Goal: Transaction & Acquisition: Purchase product/service

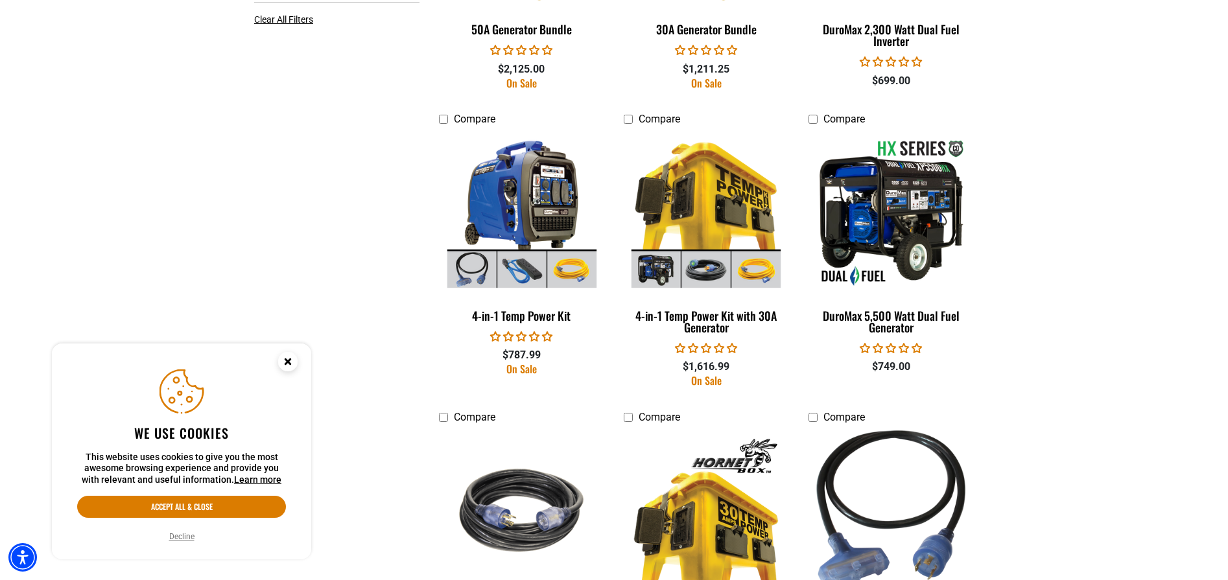
scroll to position [938, 0]
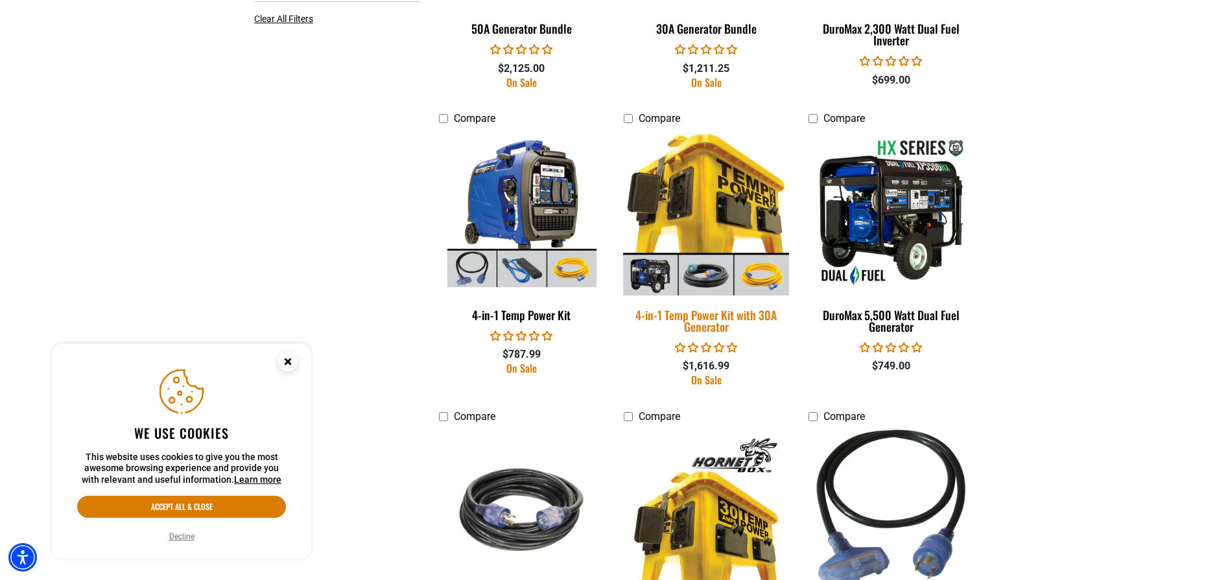
click at [691, 211] on img at bounding box center [706, 213] width 182 height 166
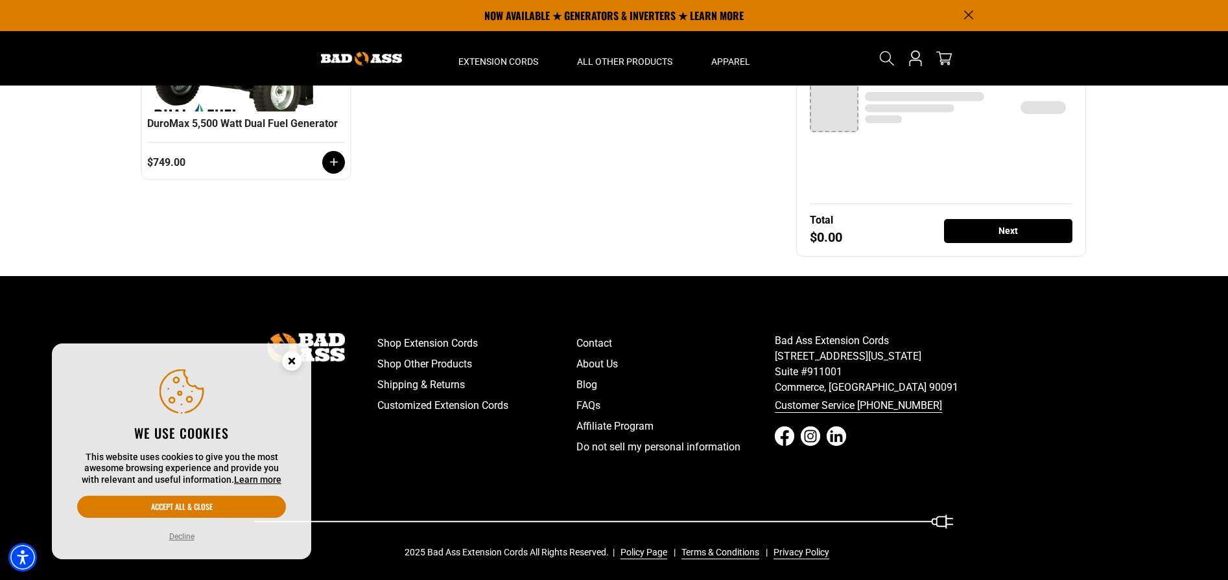
scroll to position [355, 0]
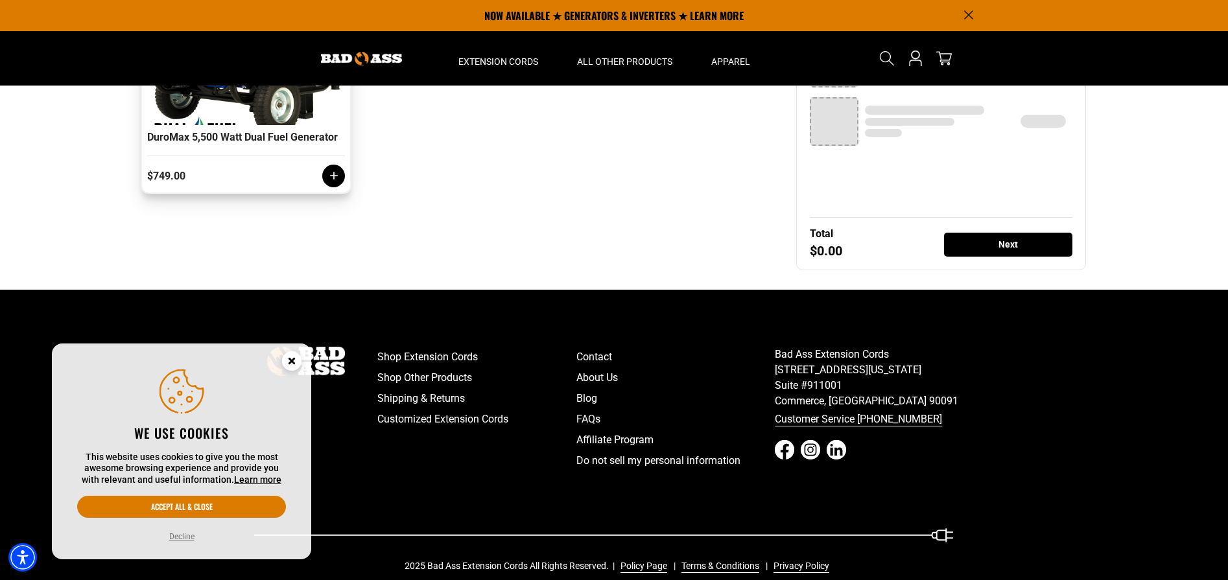
click at [328, 182] on icon at bounding box center [333, 175] width 13 height 13
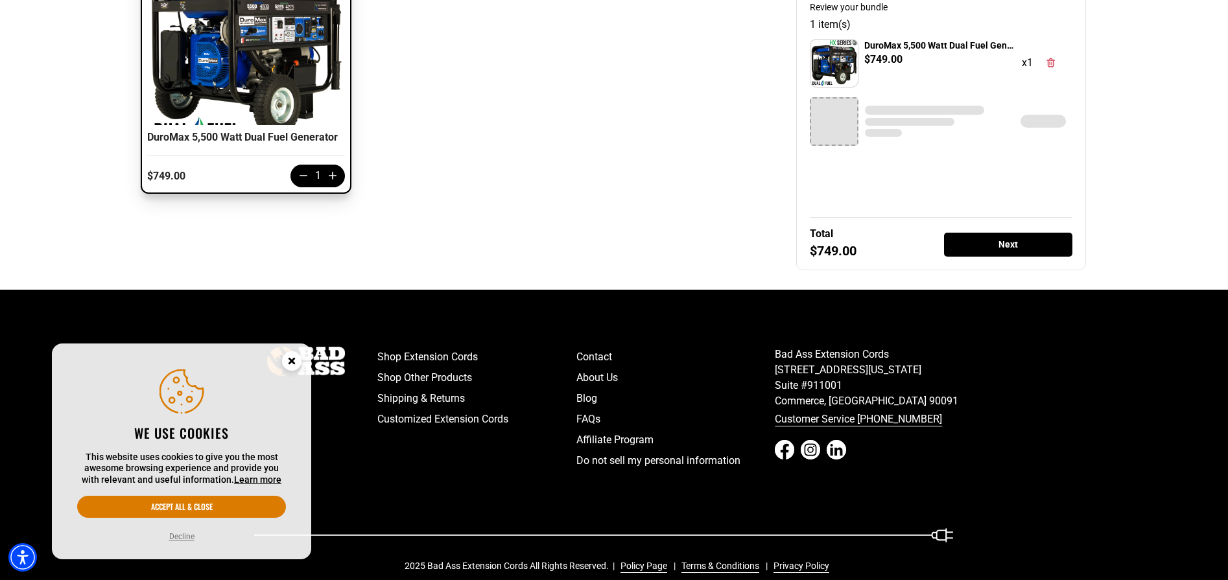
scroll to position [356, 1]
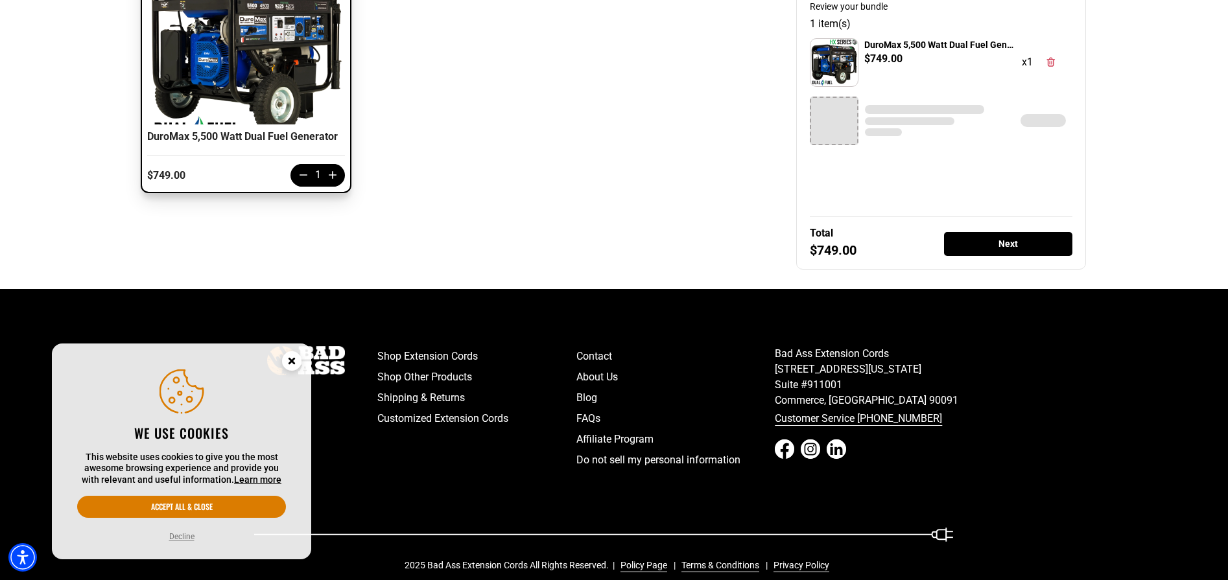
click at [291, 357] on g "Close this option" at bounding box center [291, 360] width 19 height 19
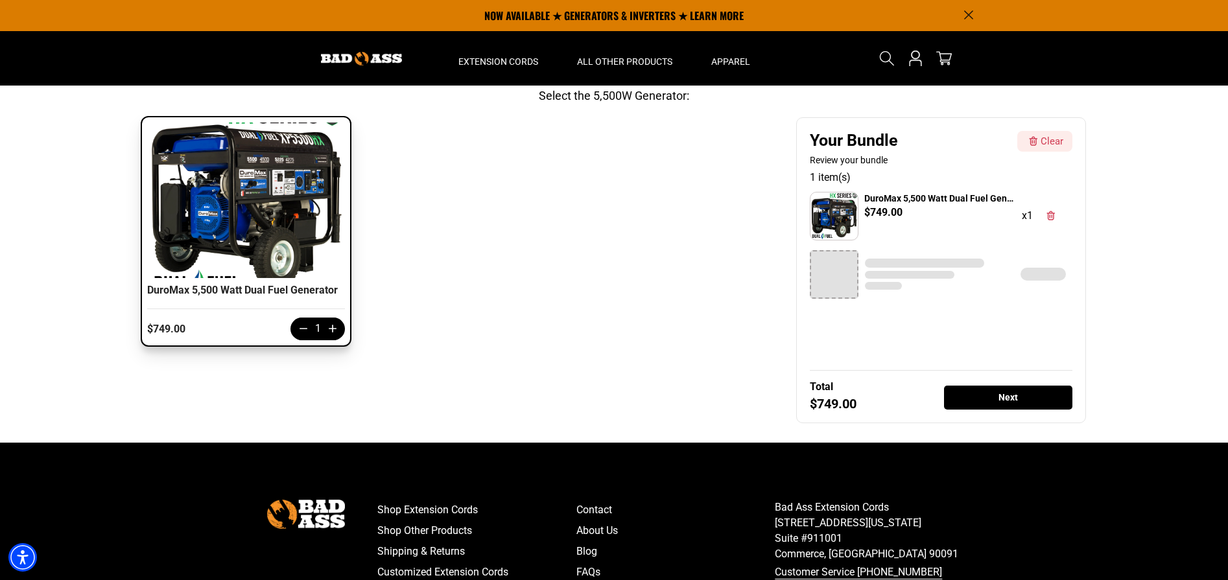
scroll to position [160, 0]
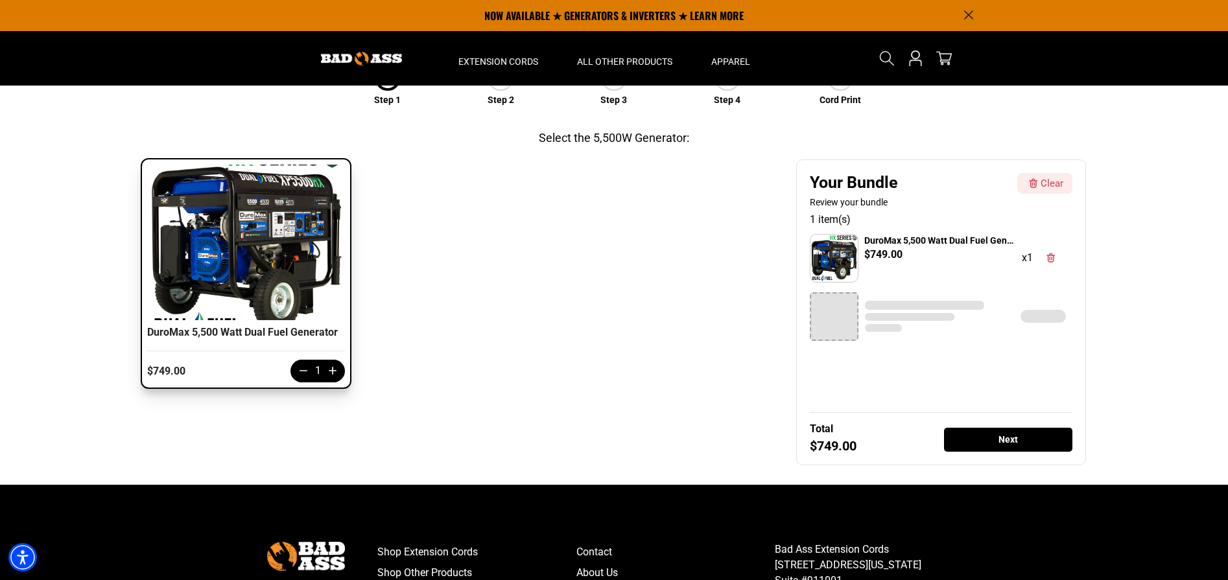
click at [973, 14] on div "NOW AVAILABLE ★ GENERATORS & INVERTERS ★ LEARN MORE" at bounding box center [613, 15] width 739 height 31
click at [970, 14] on icon "Announcement" at bounding box center [968, 14] width 9 height 9
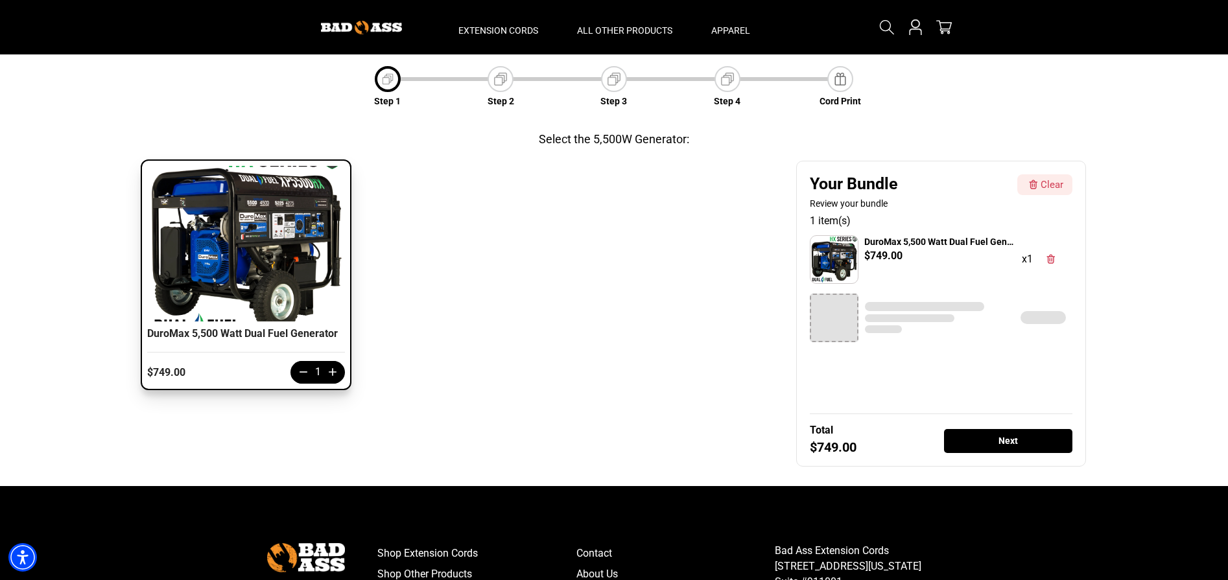
scroll to position [126, 0]
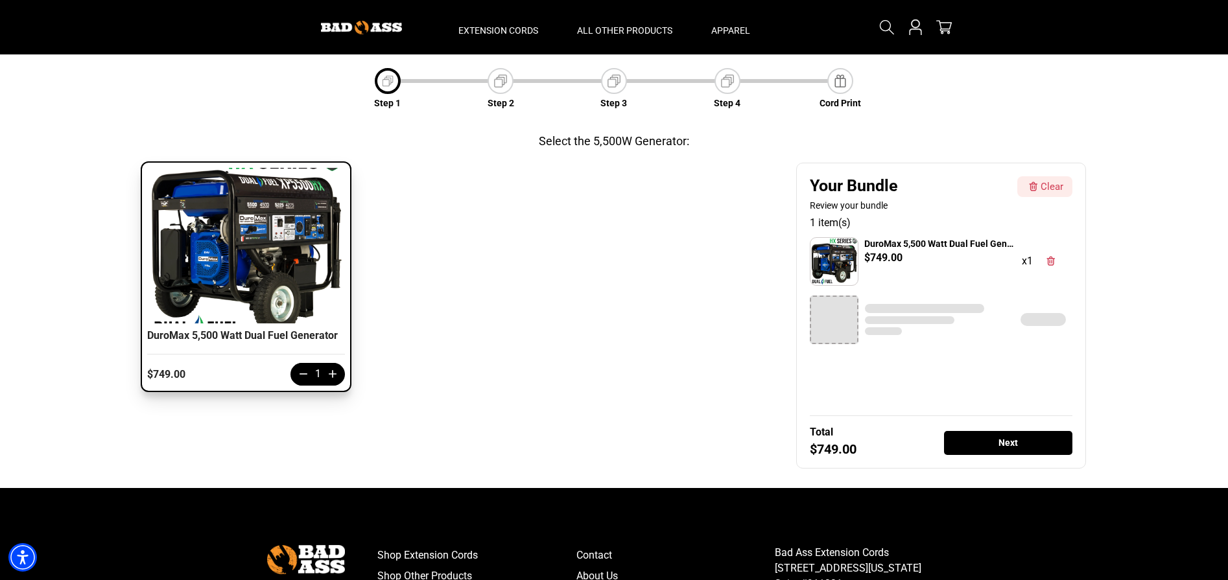
click at [987, 441] on div "Next" at bounding box center [1008, 443] width 128 height 24
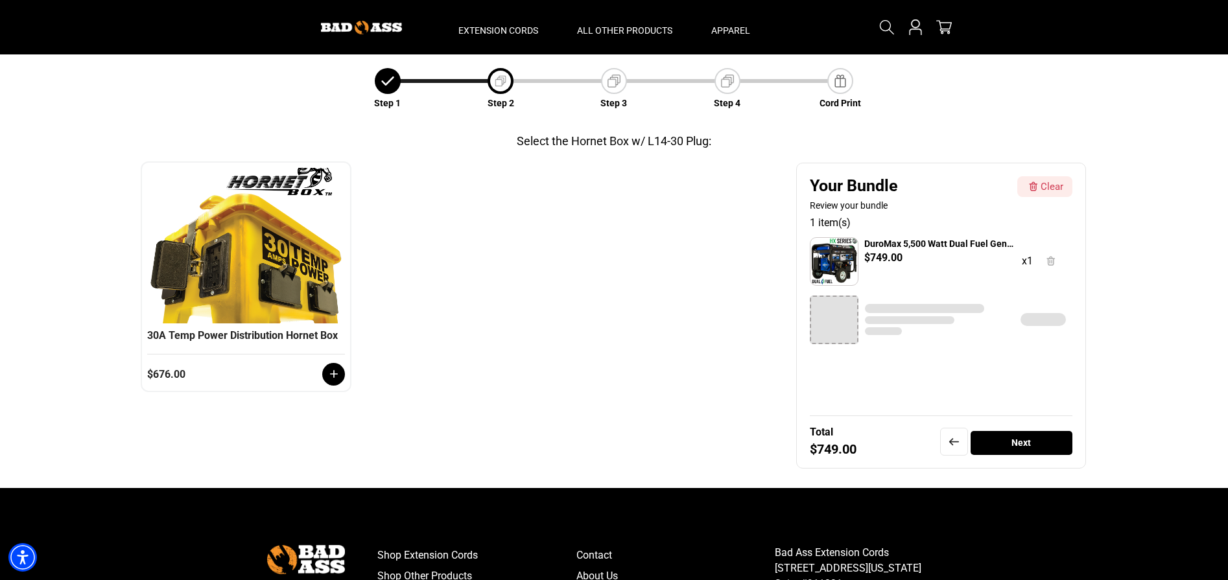
scroll to position [45, 0]
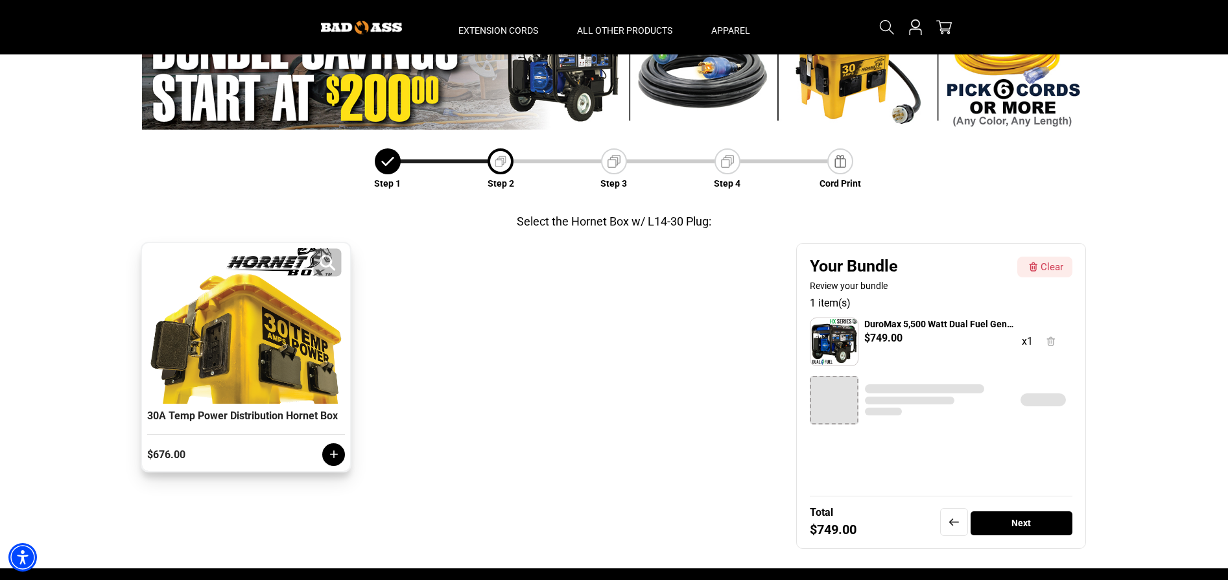
click at [273, 392] on div at bounding box center [245, 326] width 191 height 156
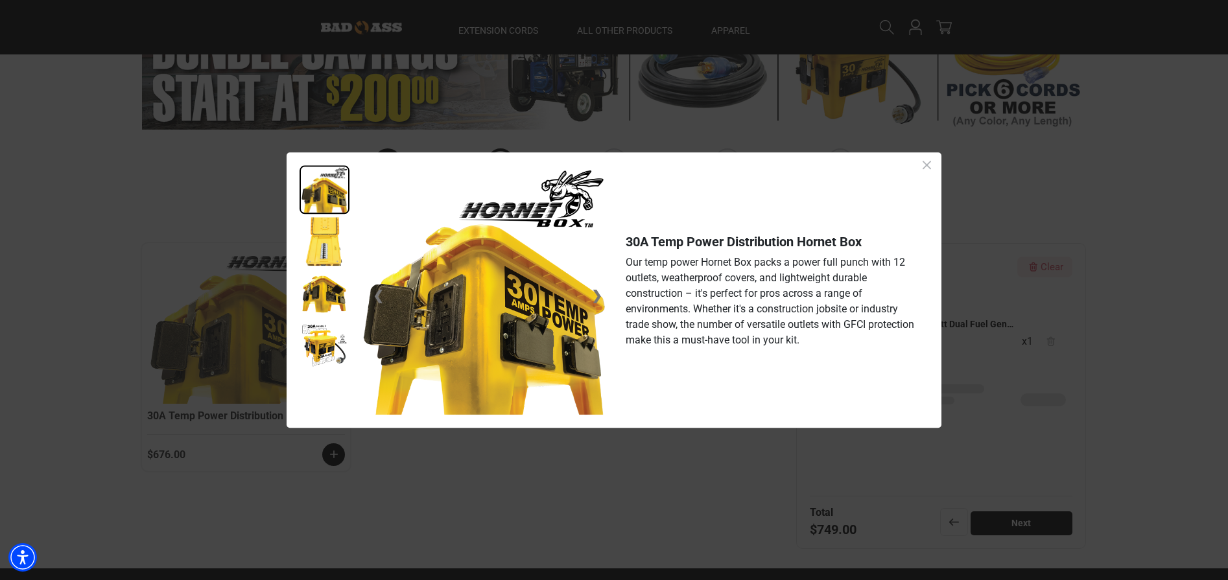
click at [925, 160] on icon "Close dialog" at bounding box center [927, 165] width 16 height 16
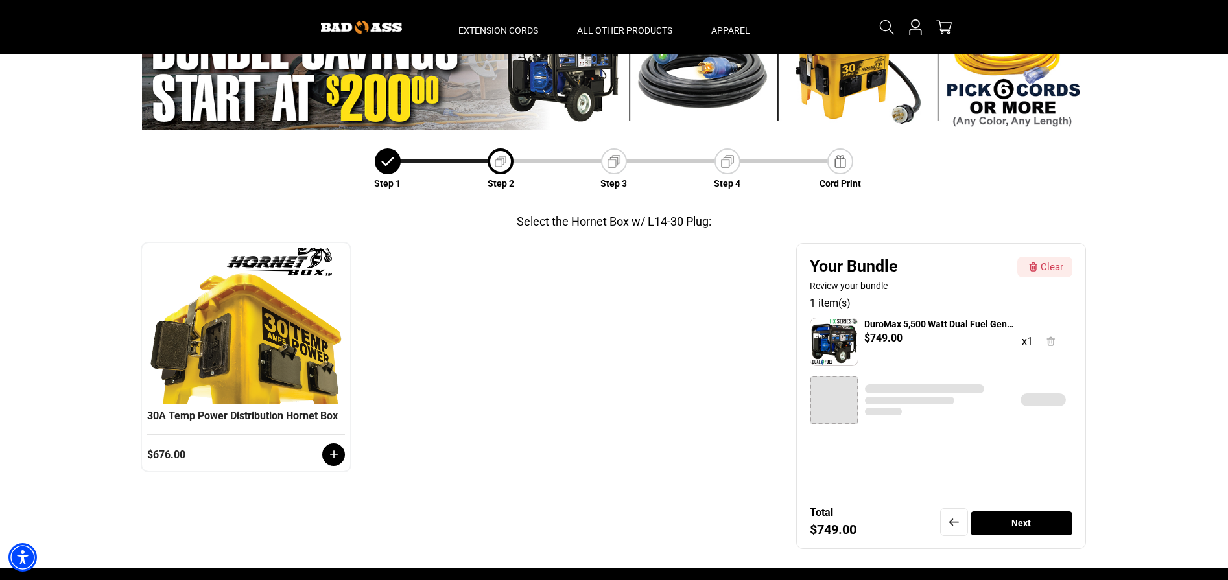
click at [1024, 515] on div "Next" at bounding box center [1021, 523] width 102 height 24
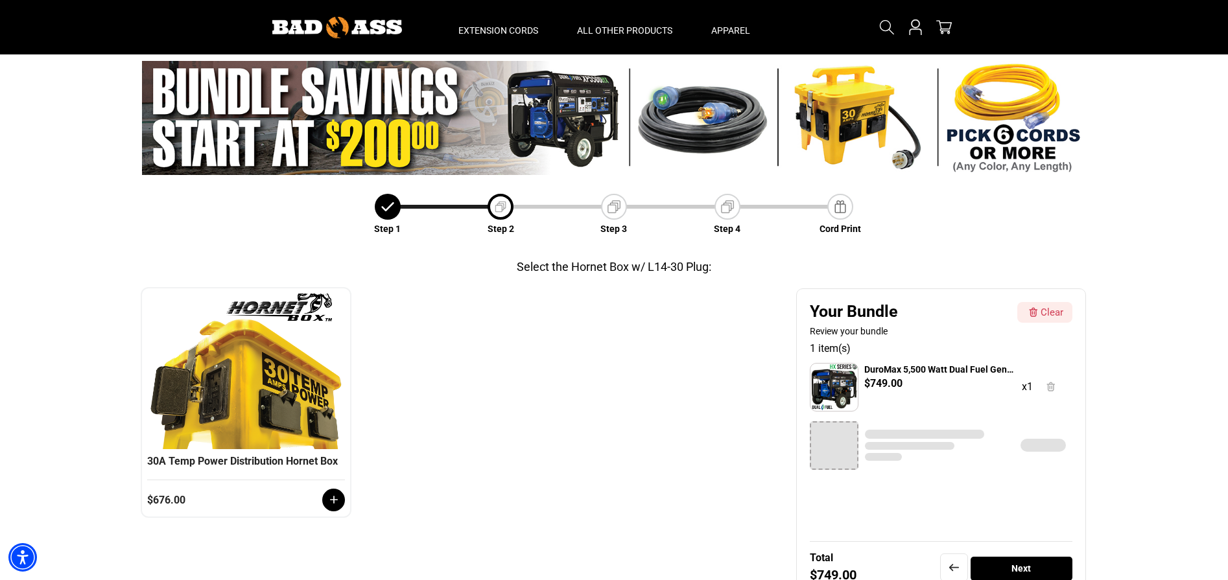
scroll to position [0, 0]
drag, startPoint x: 863, startPoint y: 92, endPoint x: 852, endPoint y: 99, distance: 13.1
click at [863, 93] on img at bounding box center [613, 118] width 943 height 114
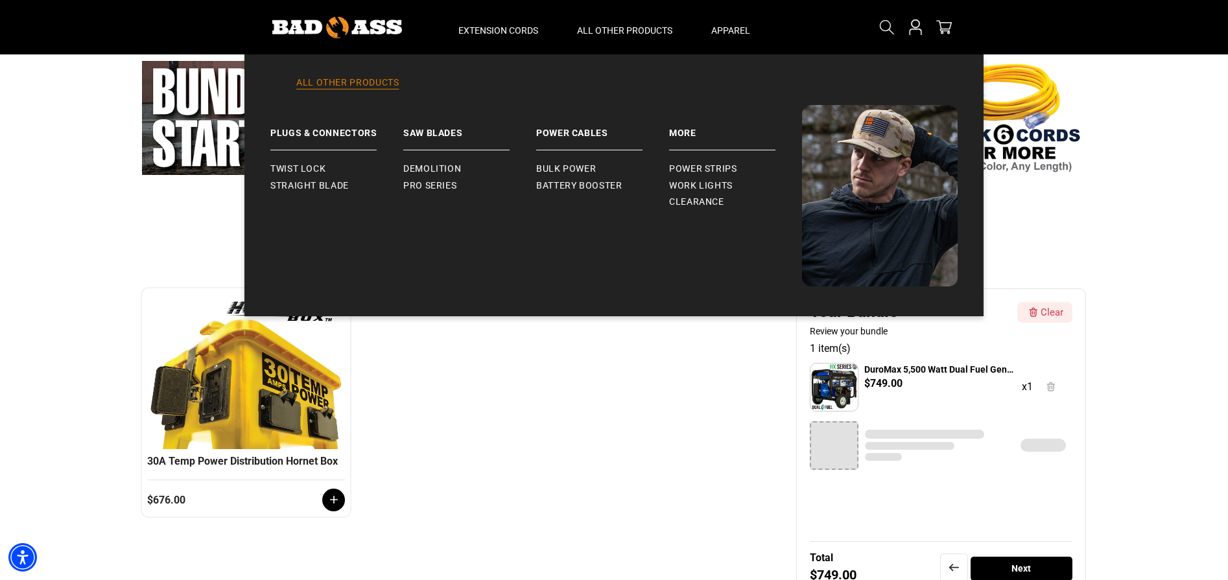
click at [371, 87] on link "All Other Products" at bounding box center [613, 90] width 687 height 29
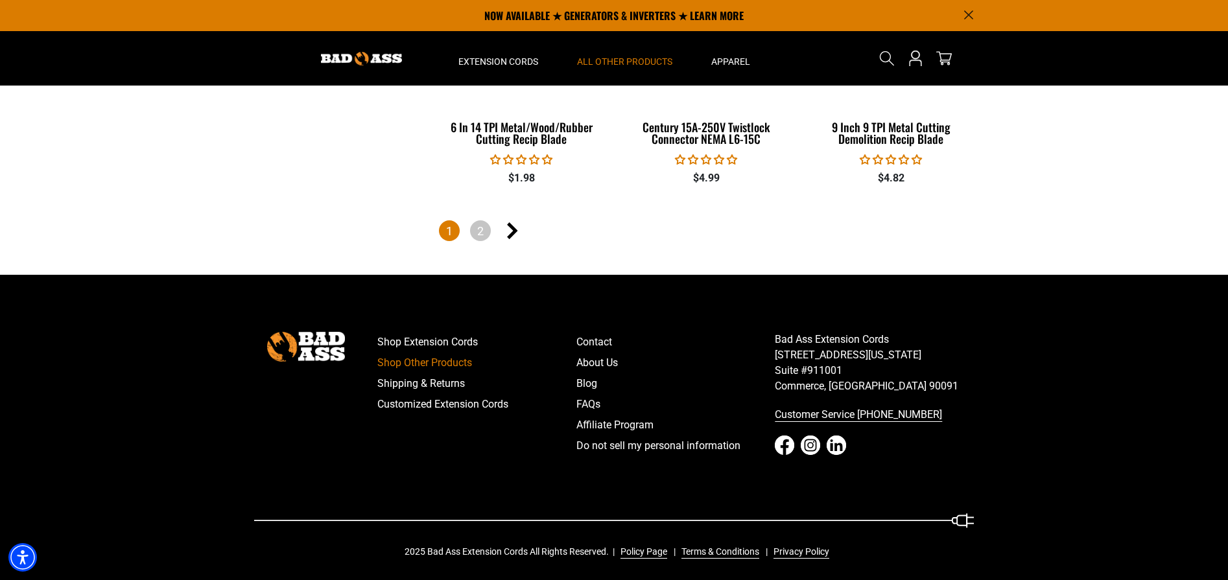
scroll to position [2876, 0]
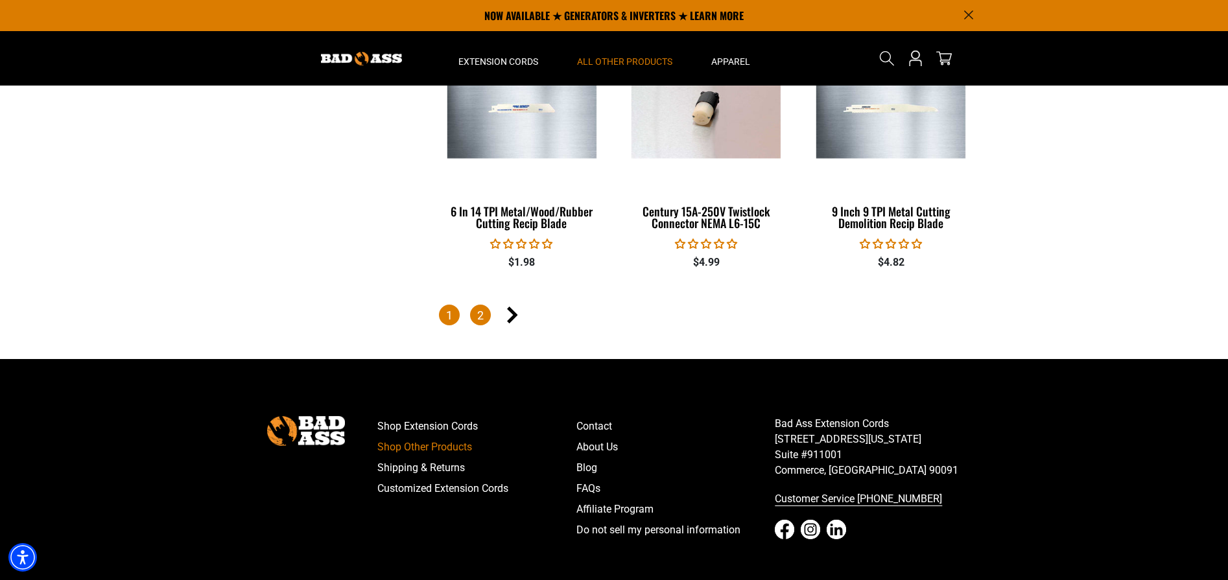
click at [488, 314] on link "2" at bounding box center [480, 315] width 21 height 21
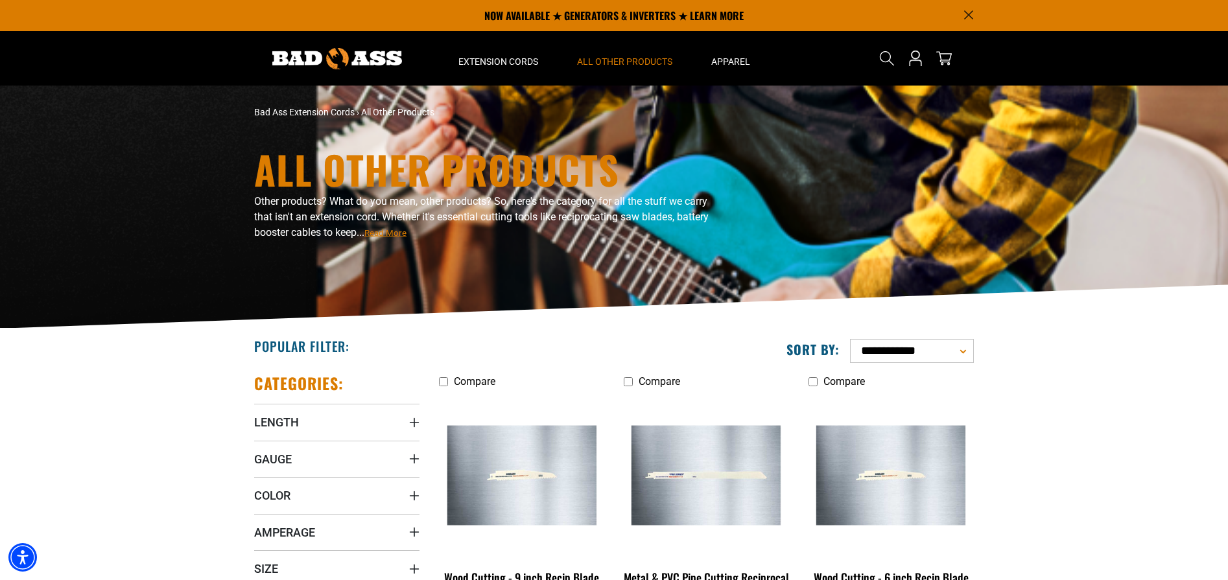
click at [309, 50] on img at bounding box center [337, 58] width 130 height 21
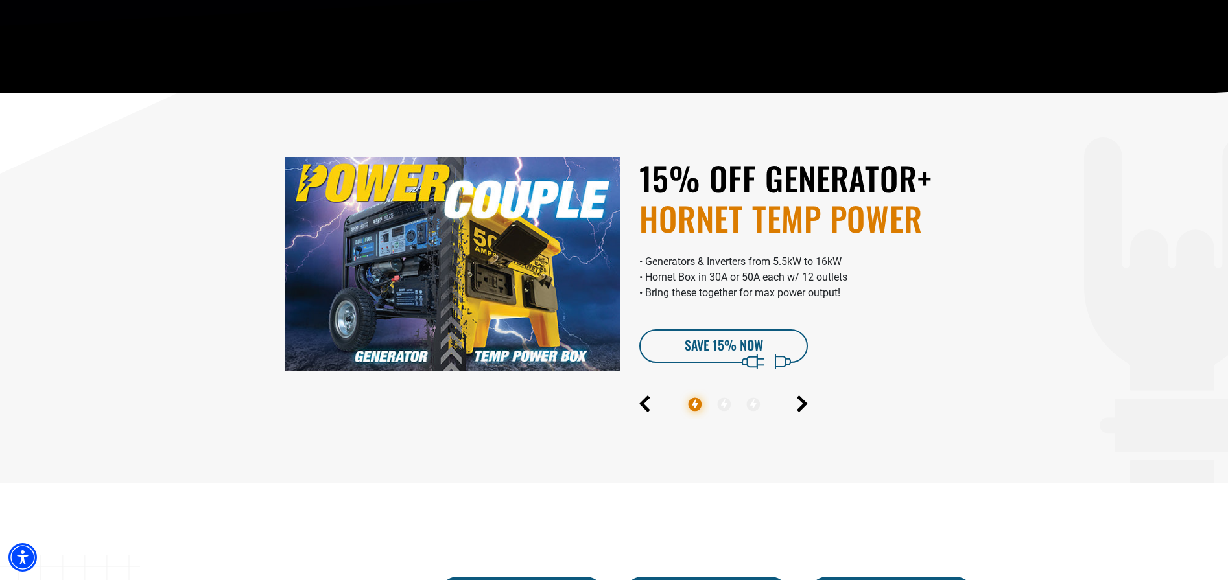
scroll to position [439, 0]
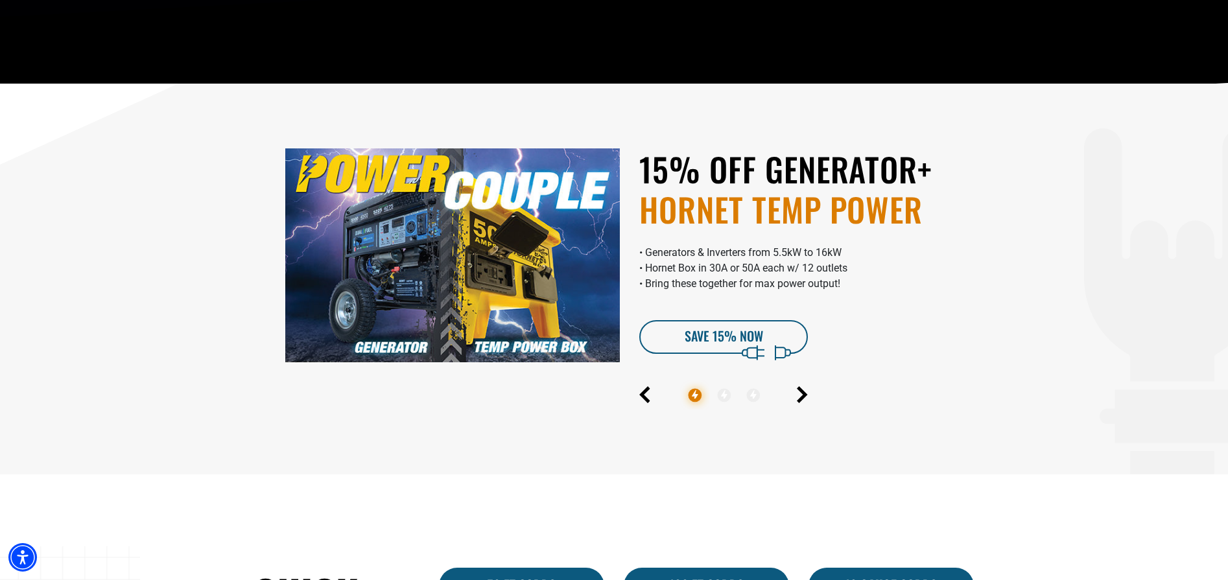
click at [487, 263] on img at bounding box center [452, 255] width 334 height 214
click at [802, 397] on icon "Next" at bounding box center [801, 394] width 7 height 15
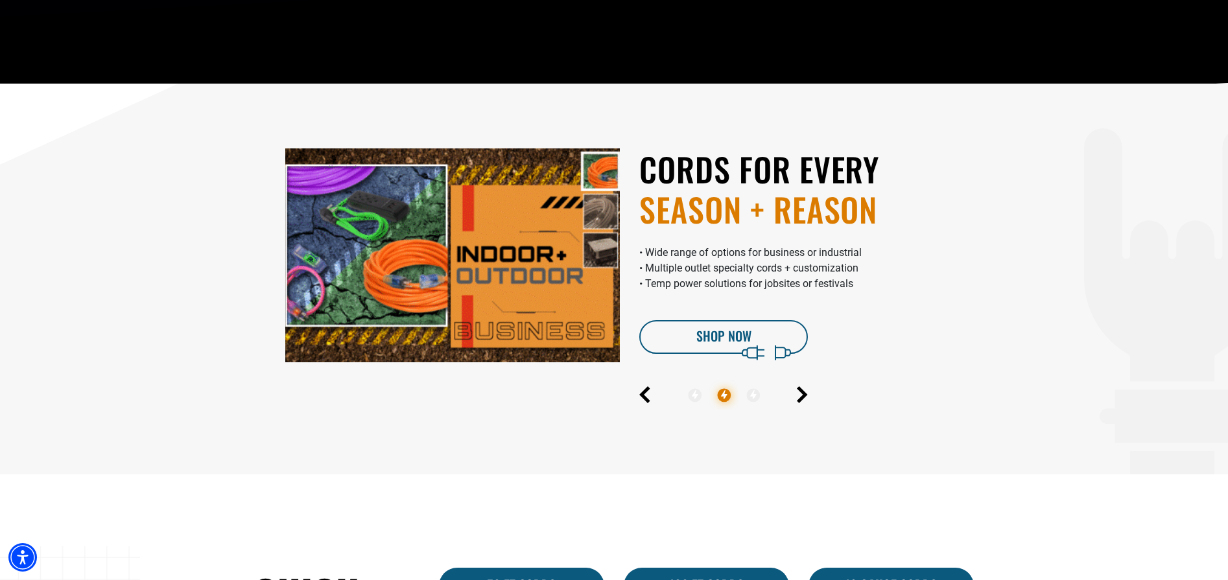
click at [778, 383] on ul at bounding box center [723, 395] width 169 height 29
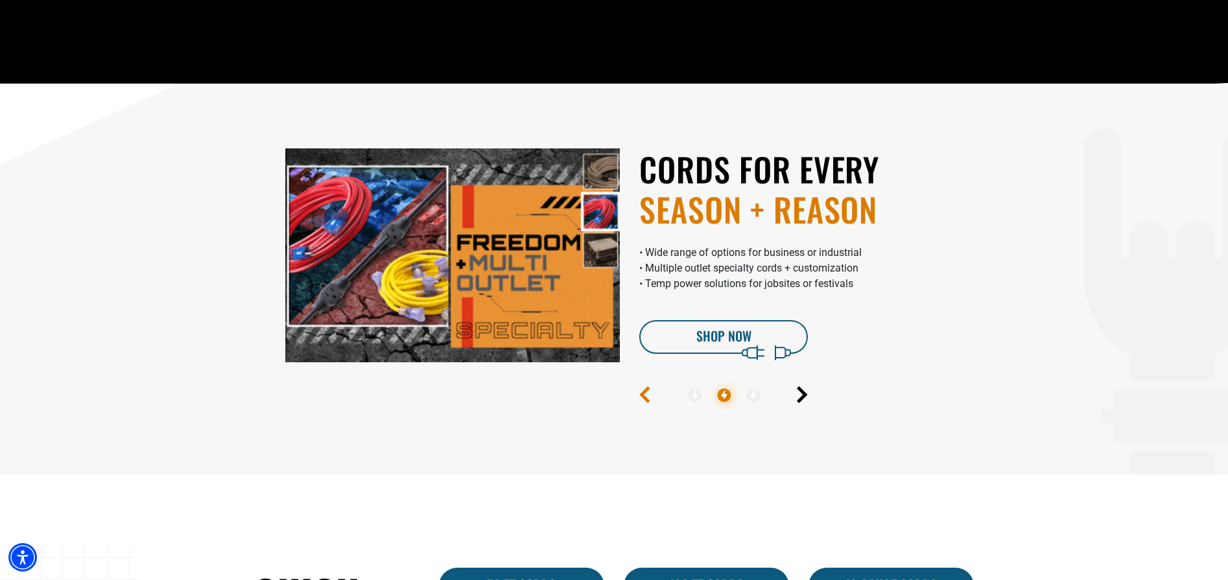
click at [641, 397] on icon "Previous" at bounding box center [644, 394] width 11 height 17
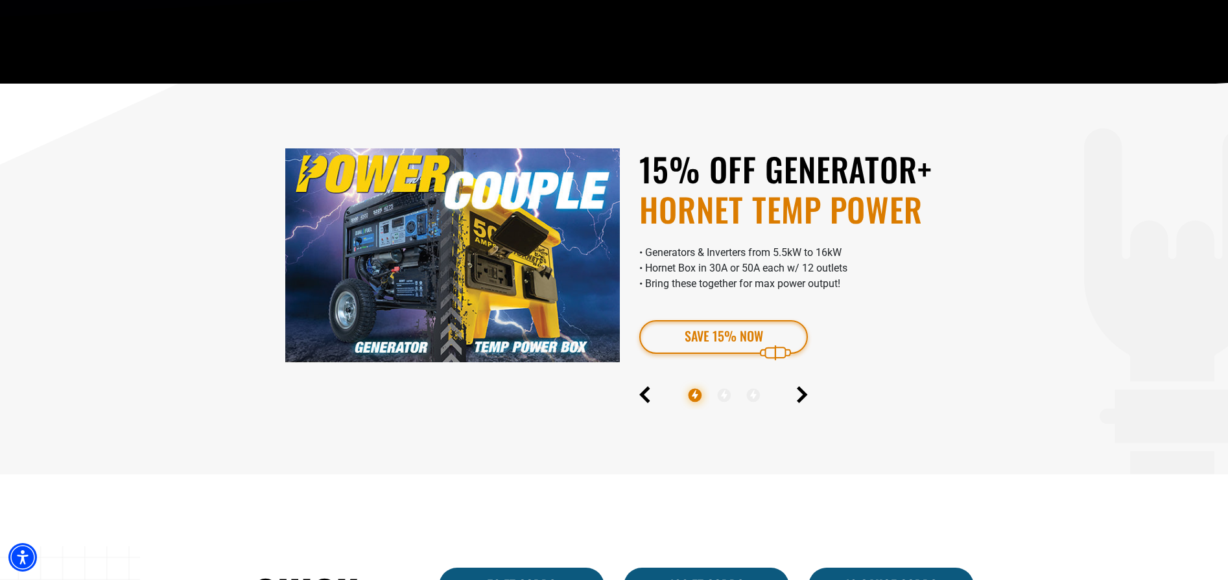
click at [702, 340] on link "SAVE 15% Now" at bounding box center [723, 337] width 169 height 34
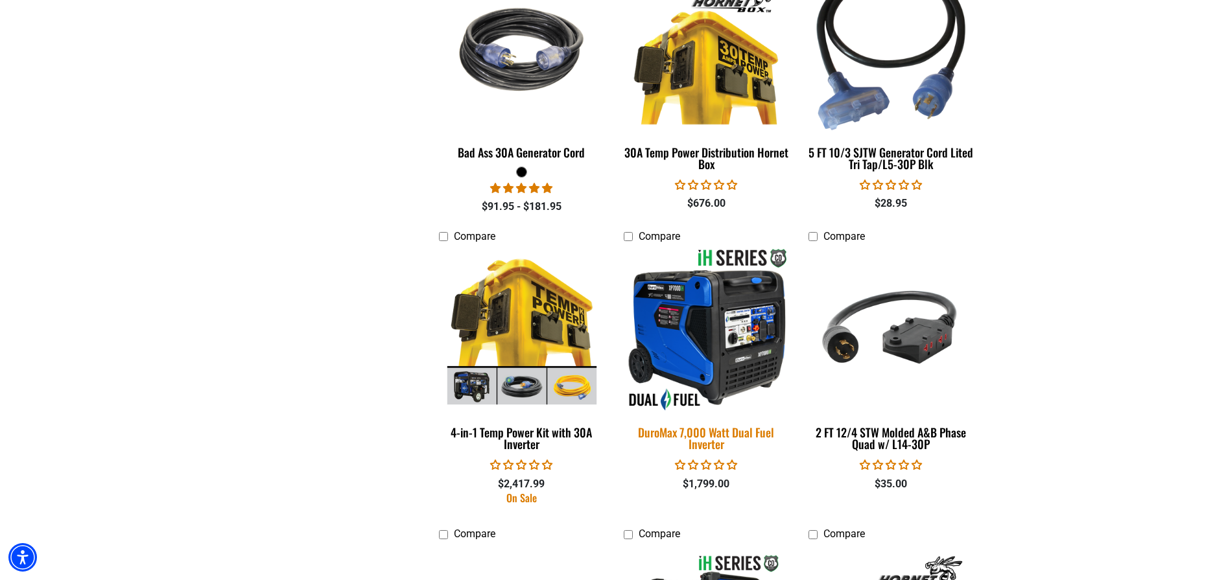
scroll to position [1413, 0]
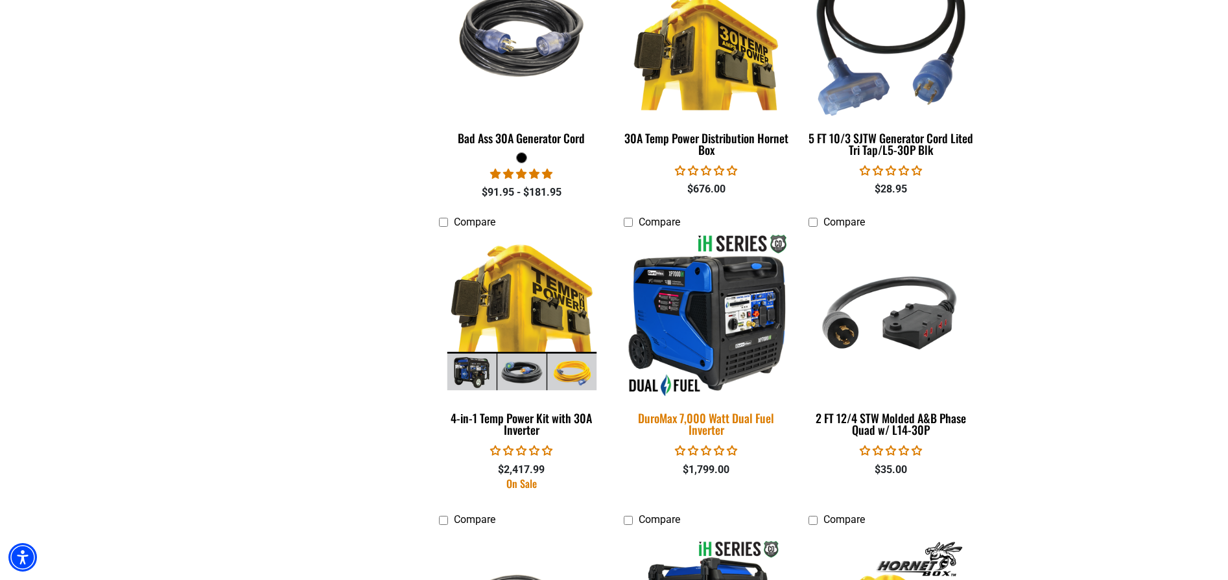
click at [688, 347] on img at bounding box center [706, 316] width 182 height 166
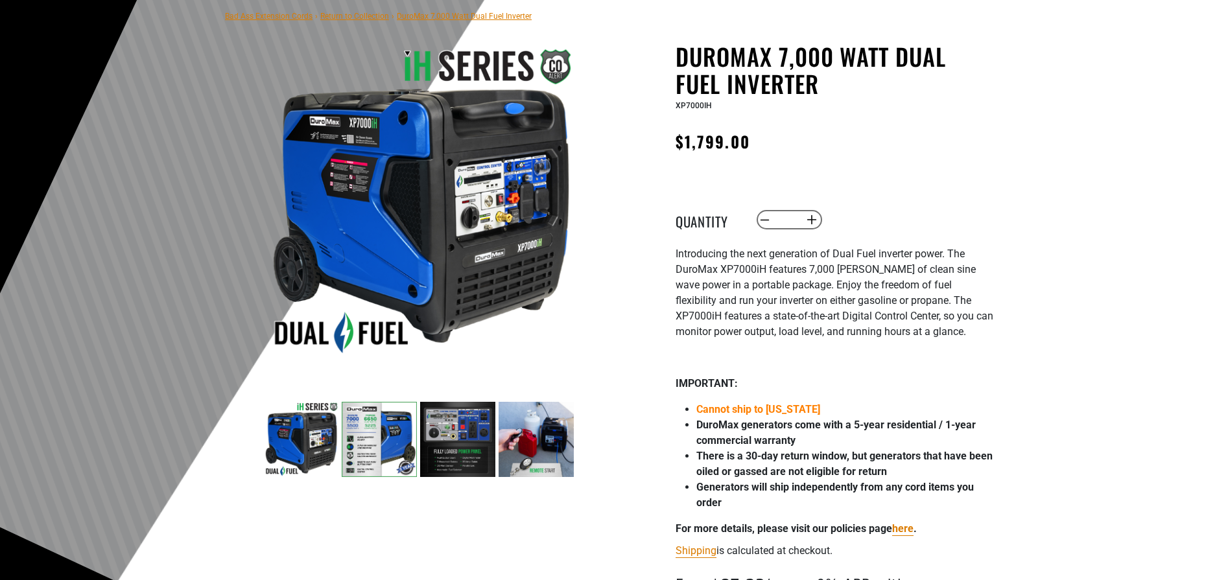
scroll to position [97, 0]
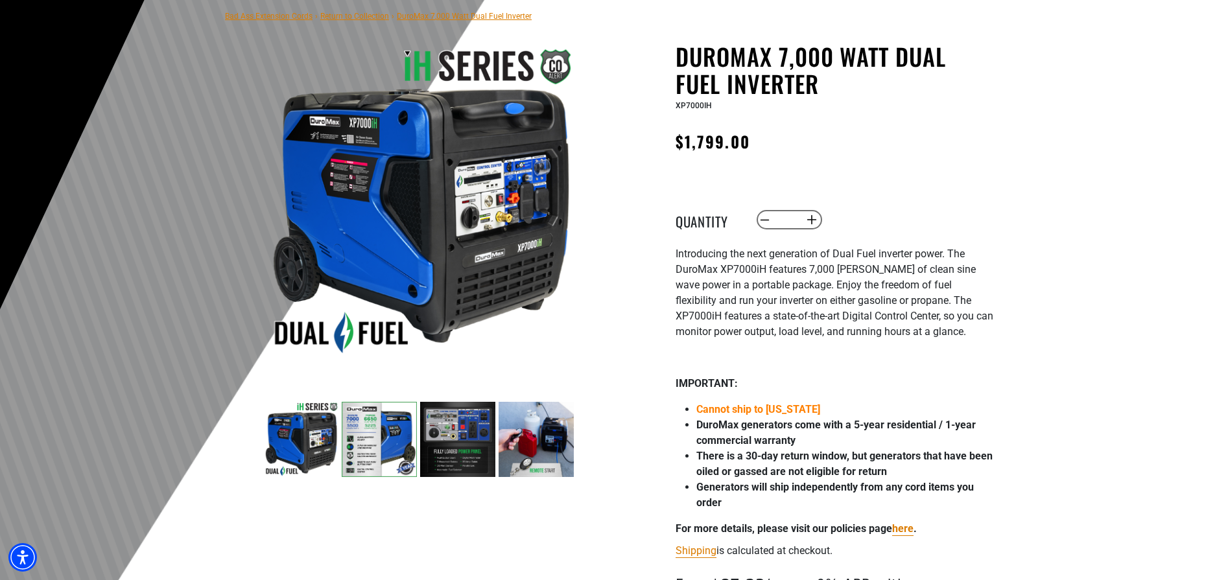
click at [545, 434] on img at bounding box center [535, 439] width 75 height 75
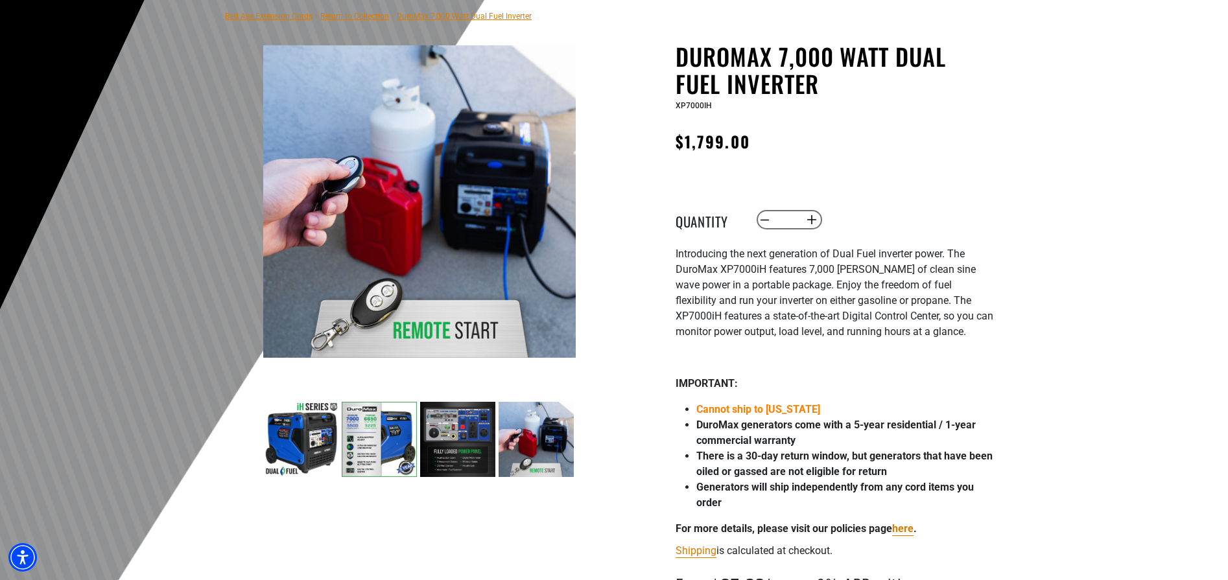
drag, startPoint x: 482, startPoint y: 441, endPoint x: 492, endPoint y: 437, distance: 10.5
click at [484, 440] on img at bounding box center [457, 439] width 75 height 75
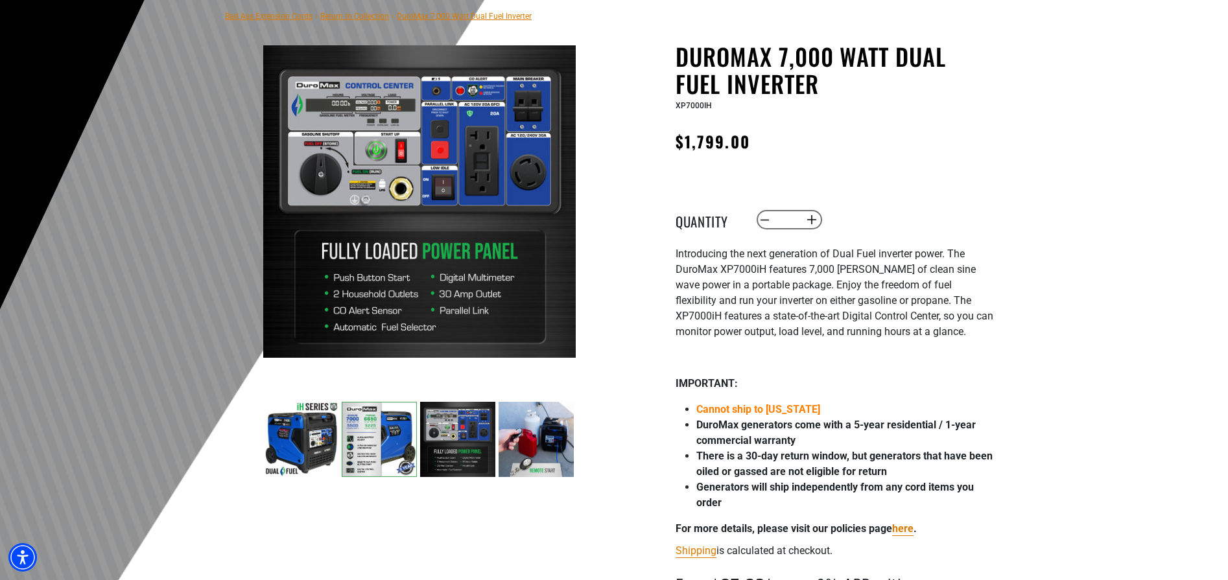
click at [377, 429] on img at bounding box center [379, 439] width 75 height 75
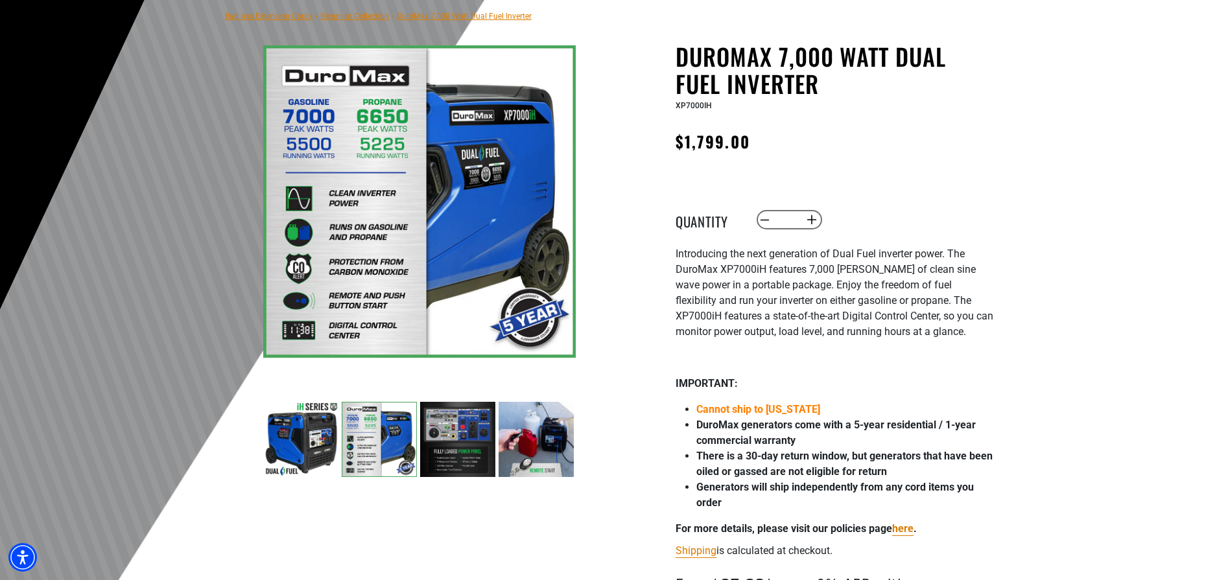
click at [298, 429] on img at bounding box center [300, 439] width 75 height 75
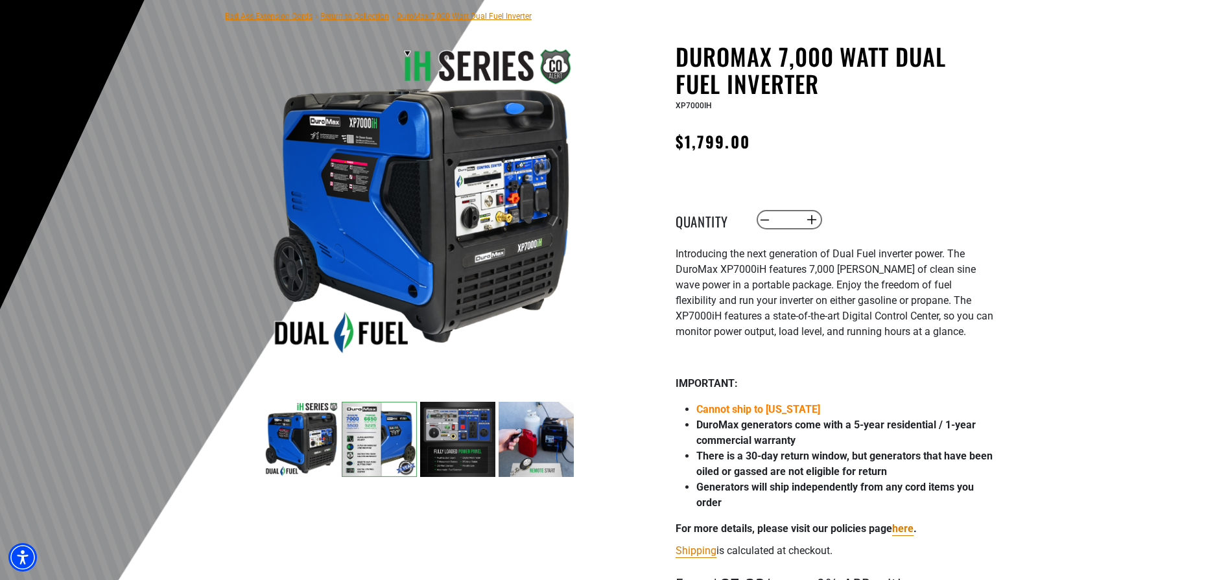
click at [382, 434] on img at bounding box center [379, 439] width 75 height 75
